Goal: Use online tool/utility: Utilize a website feature to perform a specific function

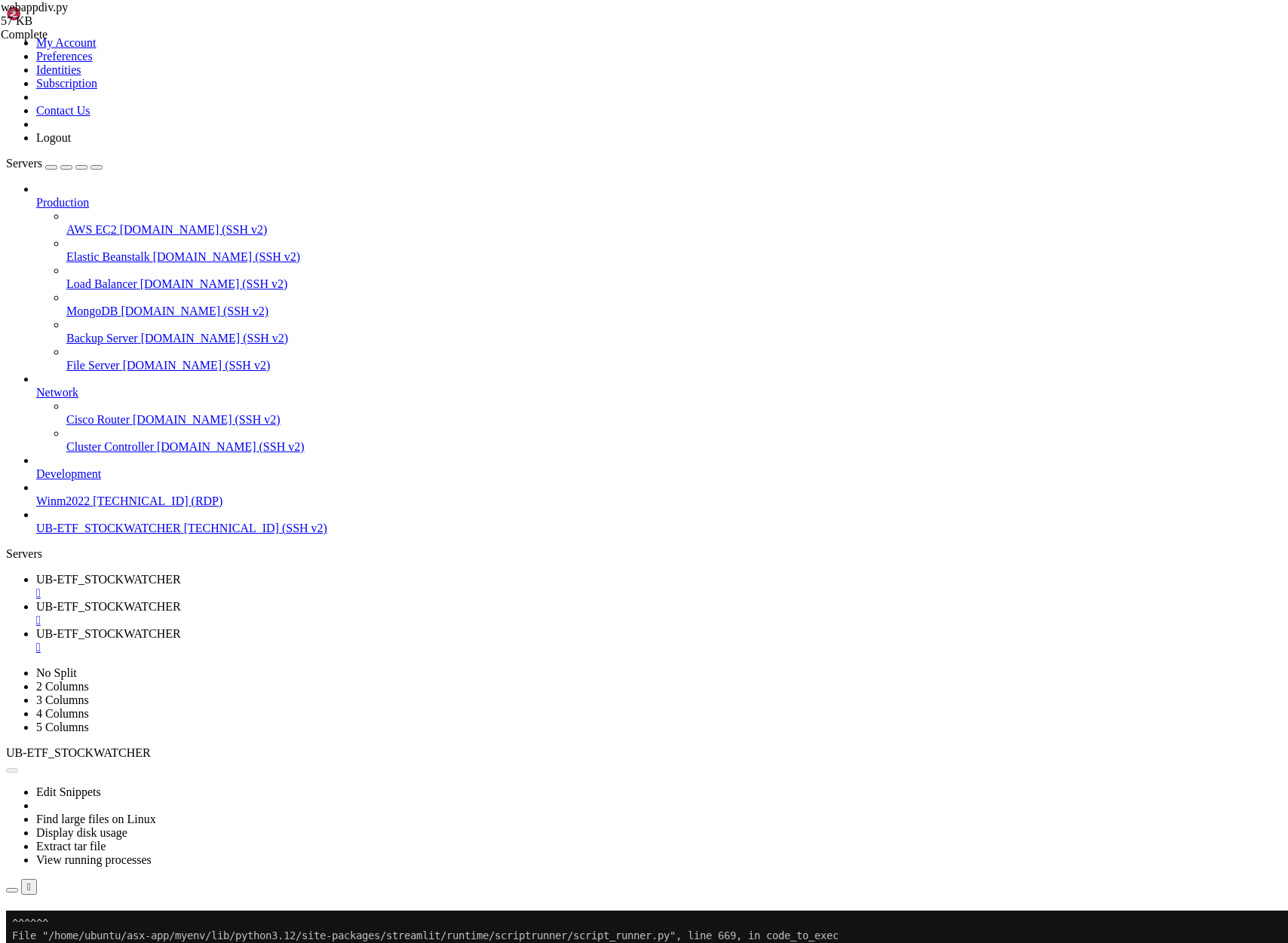
scroll to position [8386, 0]
click at [181, 573] on span "UB-ETF_STOCKWATCHER" at bounding box center [108, 579] width 145 height 13
click at [66, 924] on button "Reconnect" at bounding box center [36, 932] width 60 height 16
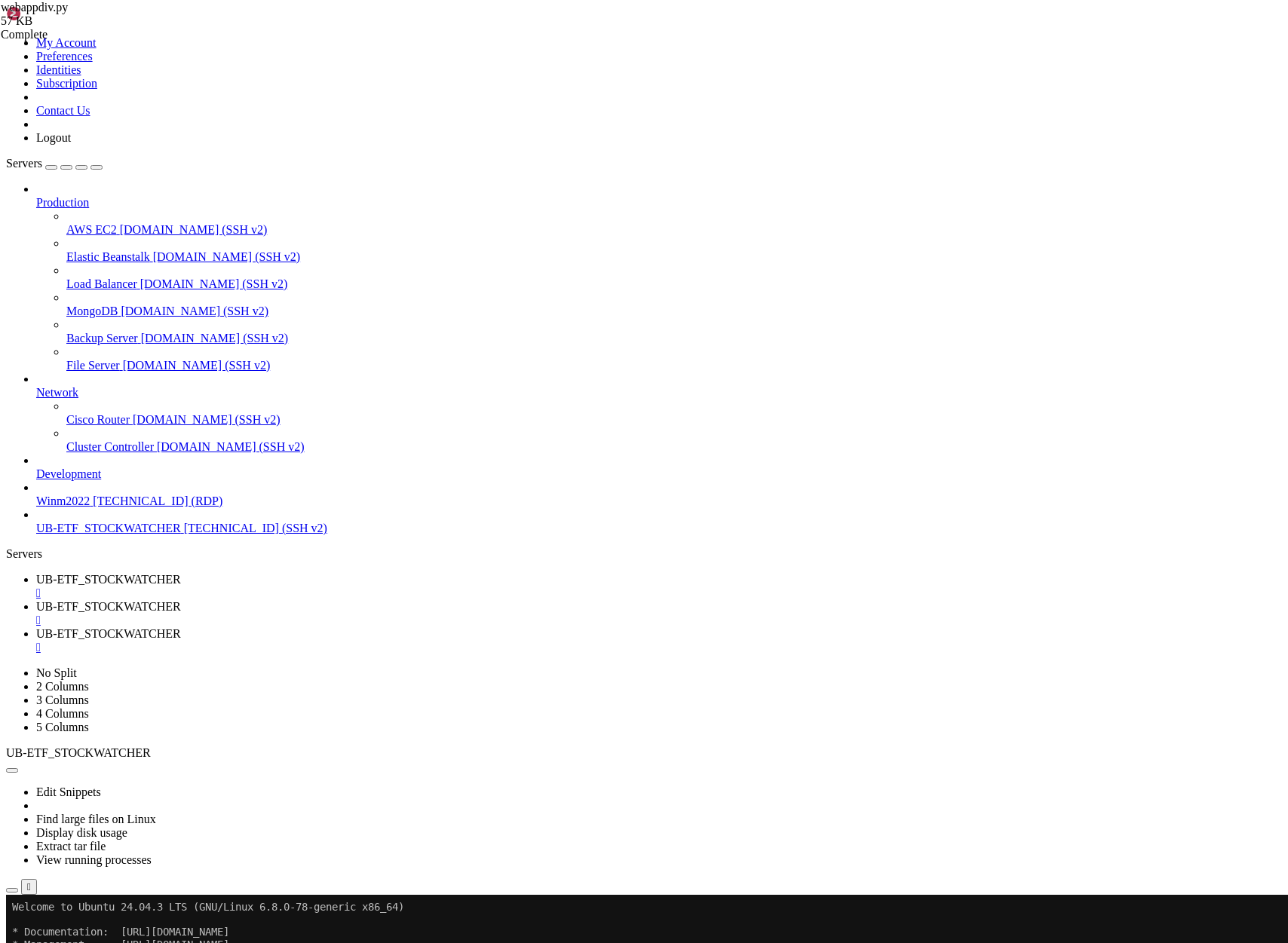
click at [400, 600] on link "UB-ETF_STOCKWATCHER " at bounding box center [659, 614] width 1246 height 27
click at [181, 573] on span "UB-ETF_STOCKWATCHER" at bounding box center [108, 579] width 145 height 13
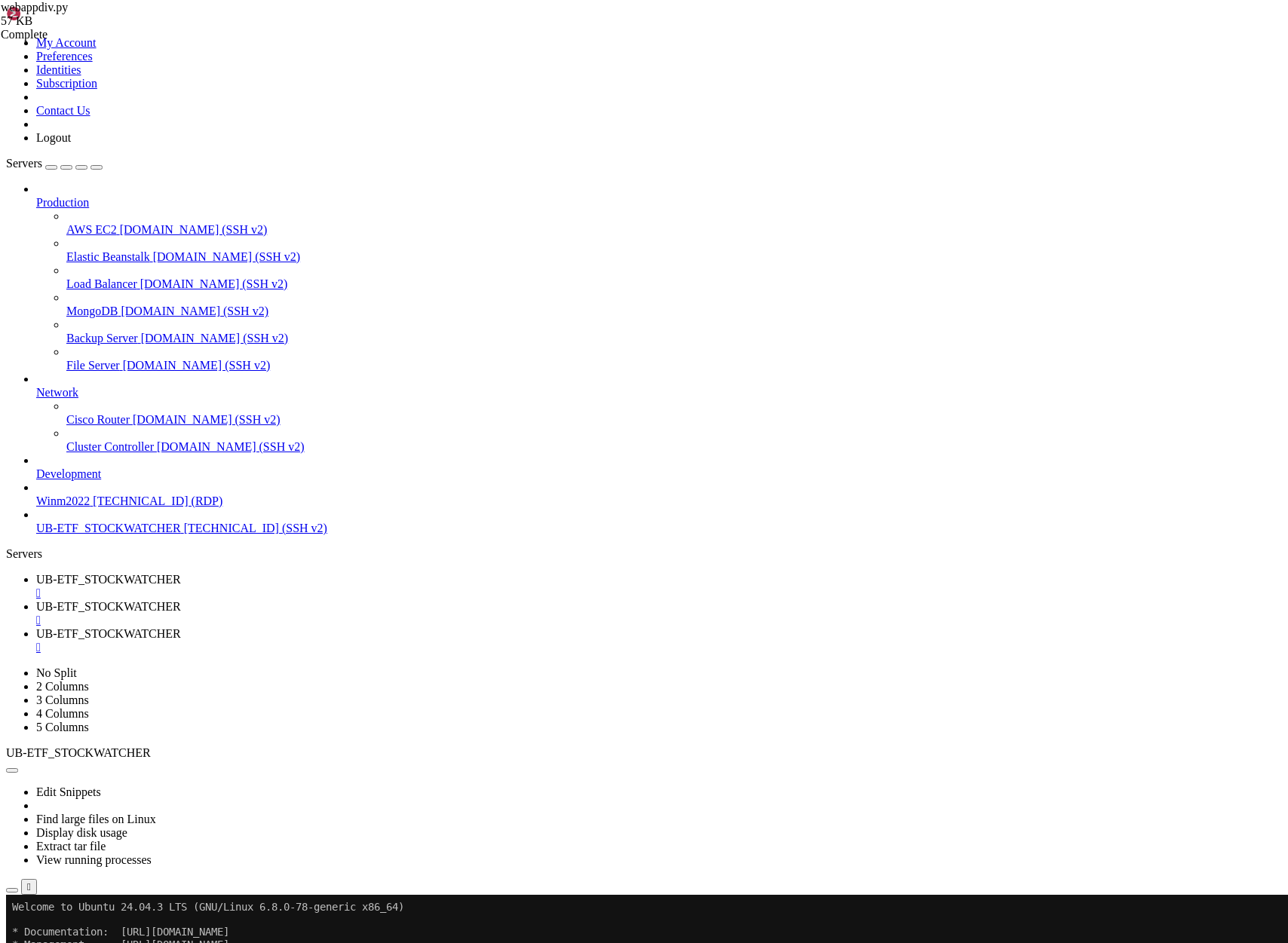
click at [181, 600] on span "UB-ETF_STOCKWATCHER" at bounding box center [108, 607] width 145 height 13
click at [181, 573] on span "UB-ETF_STOCKWATCHER" at bounding box center [108, 579] width 145 height 13
drag, startPoint x: 16, startPoint y: 923, endPoint x: 185, endPoint y: 926, distance: 169.0
click at [181, 600] on span "UB-ETF_STOCKWATCHER" at bounding box center [108, 607] width 145 height 13
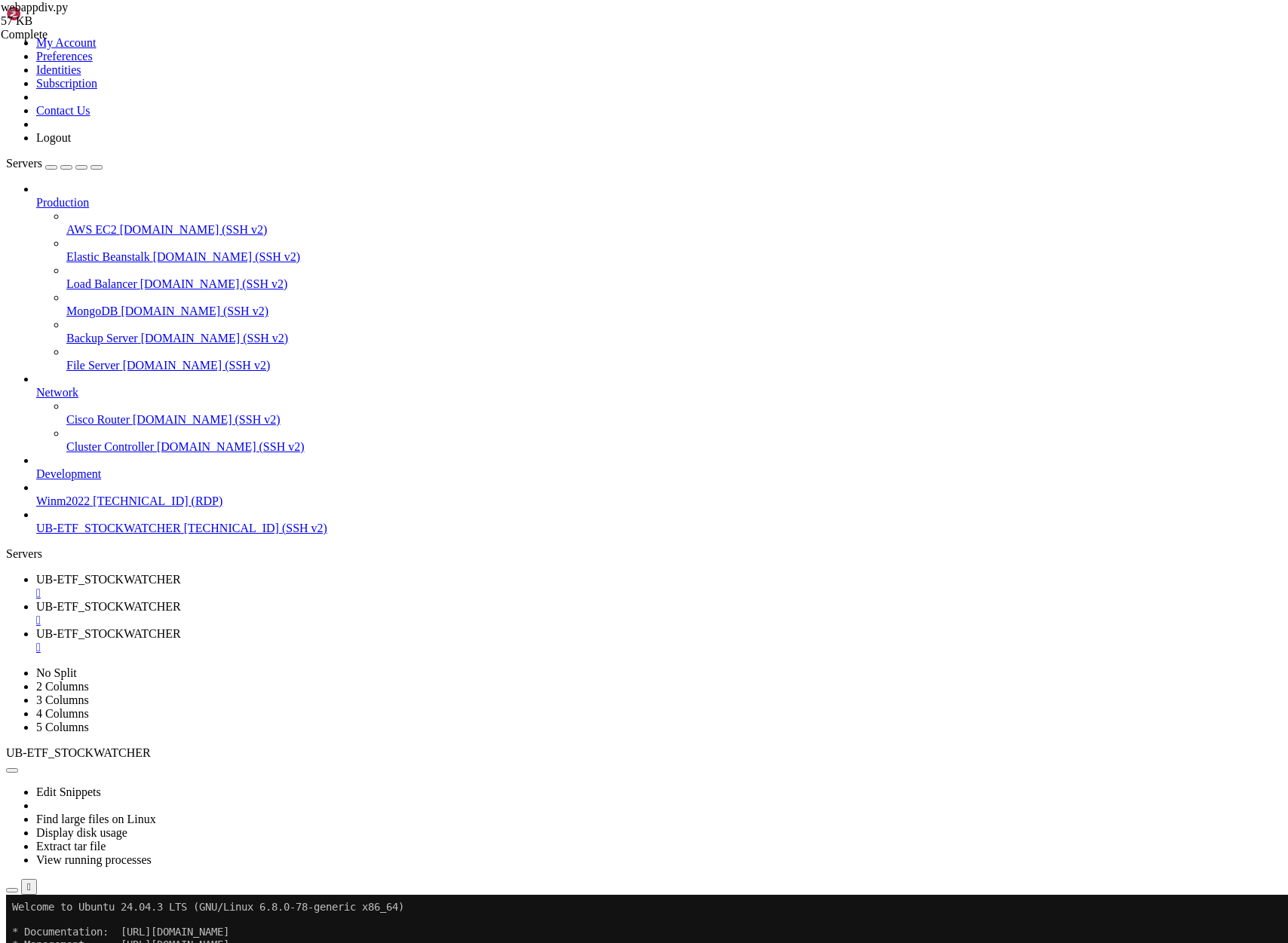
drag, startPoint x: 17, startPoint y: 1106, endPoint x: 457, endPoint y: 1121, distance: 440.3
click at [181, 573] on span "UB-ETF_STOCKWATCHER" at bounding box center [108, 579] width 145 height 13
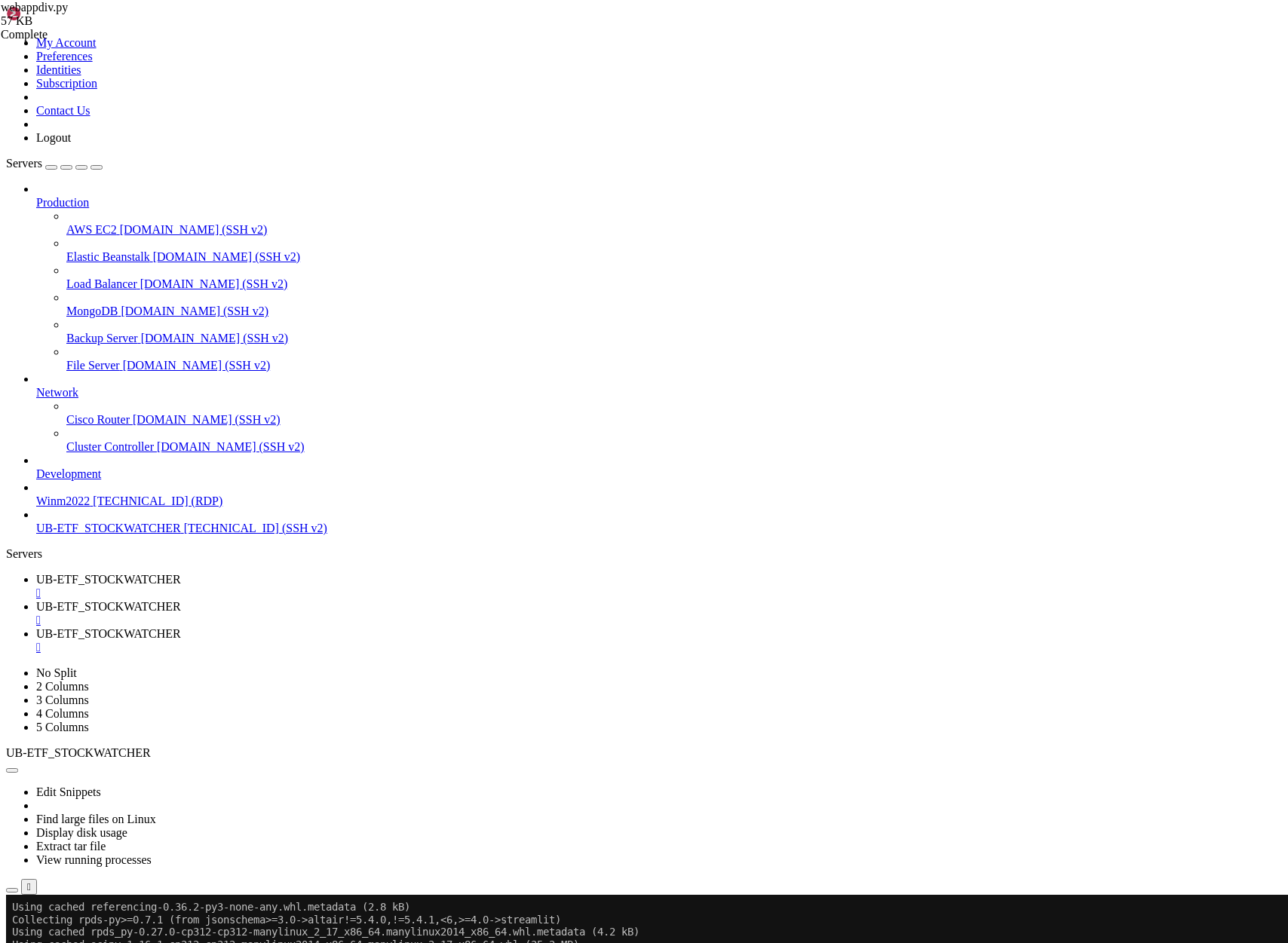
scroll to position [10504, 0]
click at [181, 600] on span "UB-ETF_STOCKWATCHER" at bounding box center [108, 607] width 145 height 13
click at [458, 614] on div "" at bounding box center [659, 620] width 1246 height 14
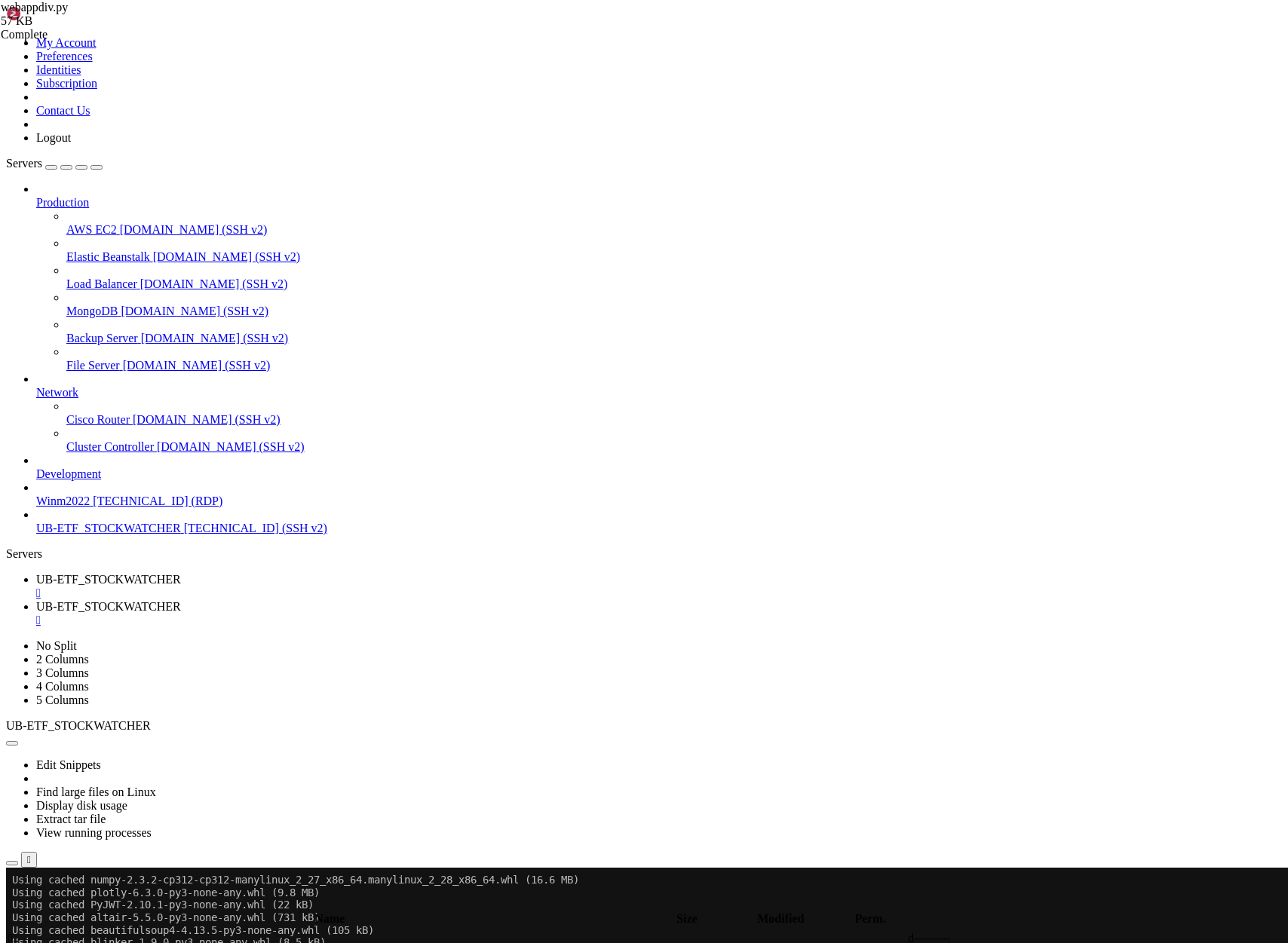
click at [458, 614] on div "" at bounding box center [659, 620] width 1246 height 14
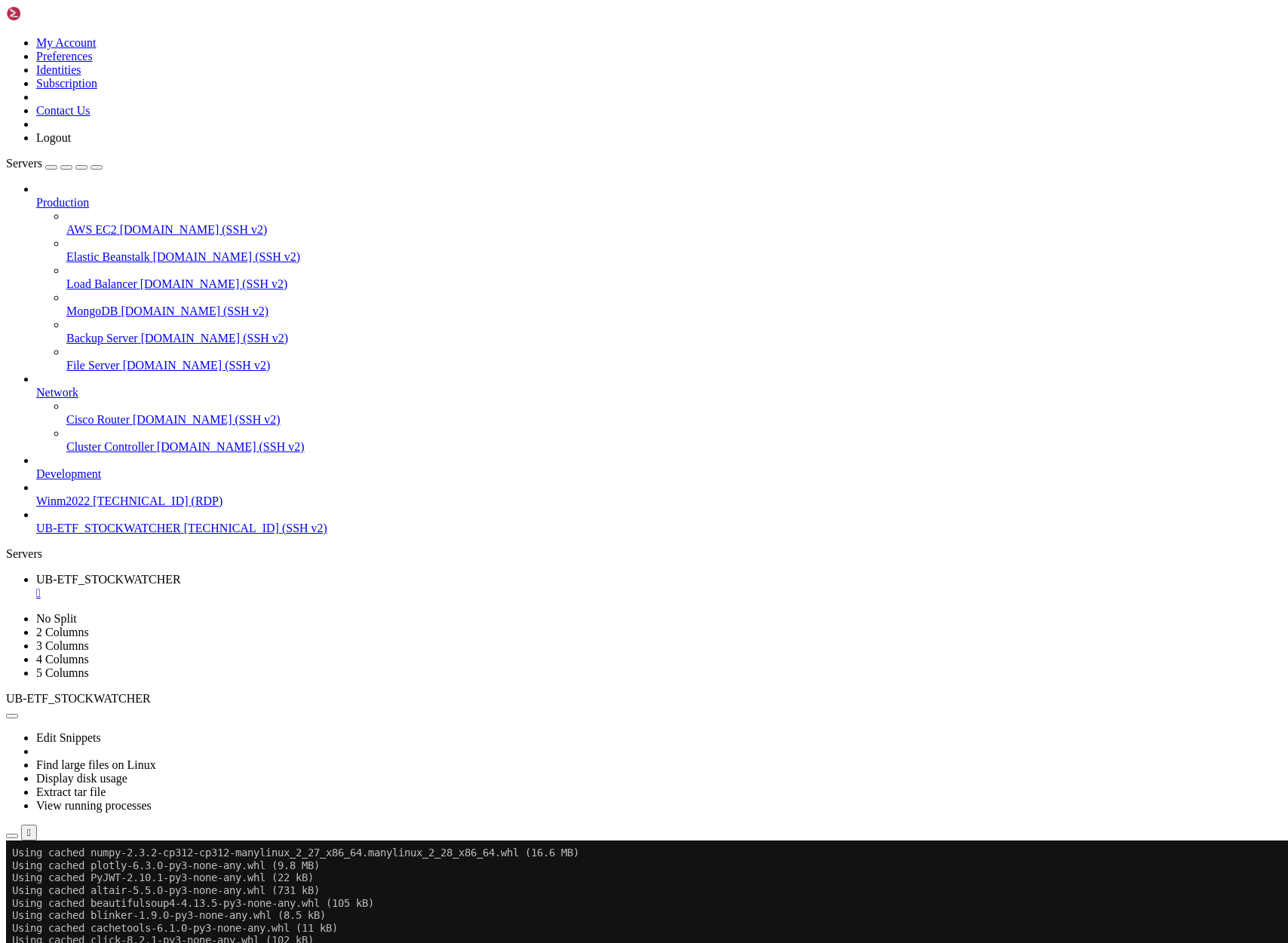
click at [316, 587] on div "" at bounding box center [659, 593] width 1246 height 14
